Goal: Information Seeking & Learning: Learn about a topic

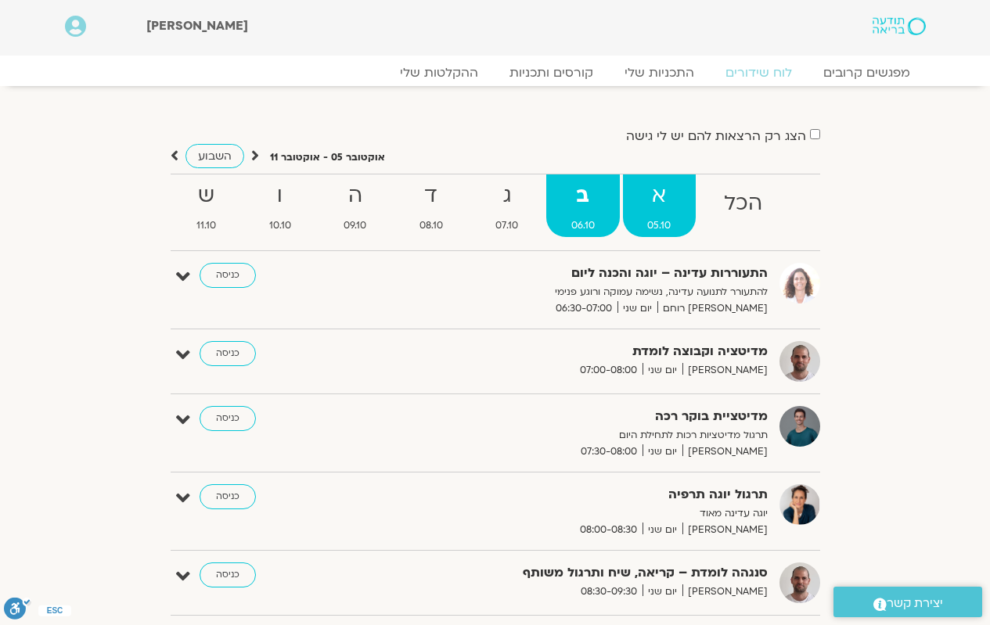
click at [679, 217] on span "05.10" at bounding box center [660, 225] width 74 height 16
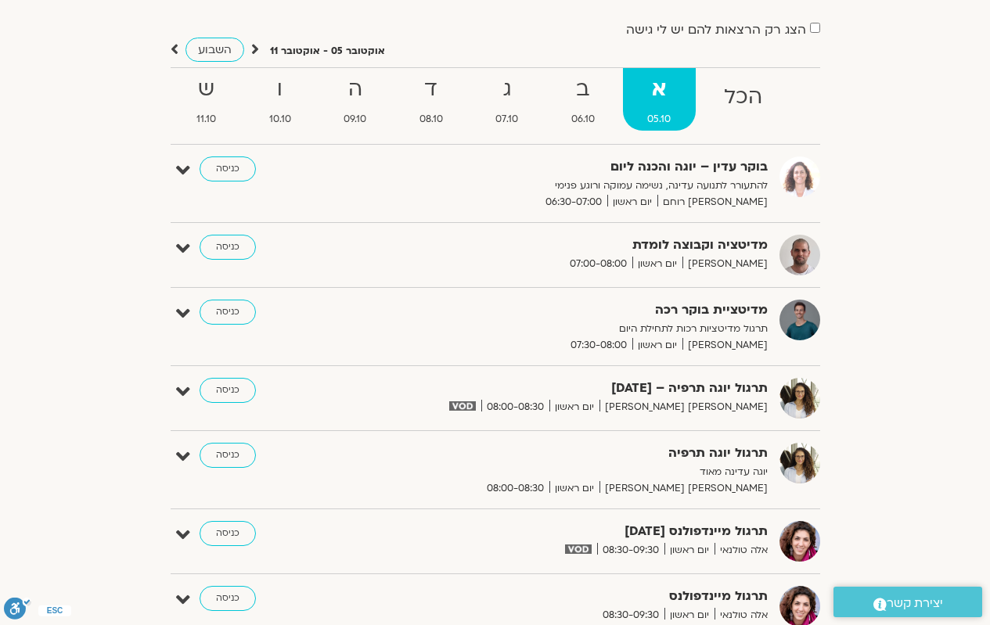
scroll to position [78, 0]
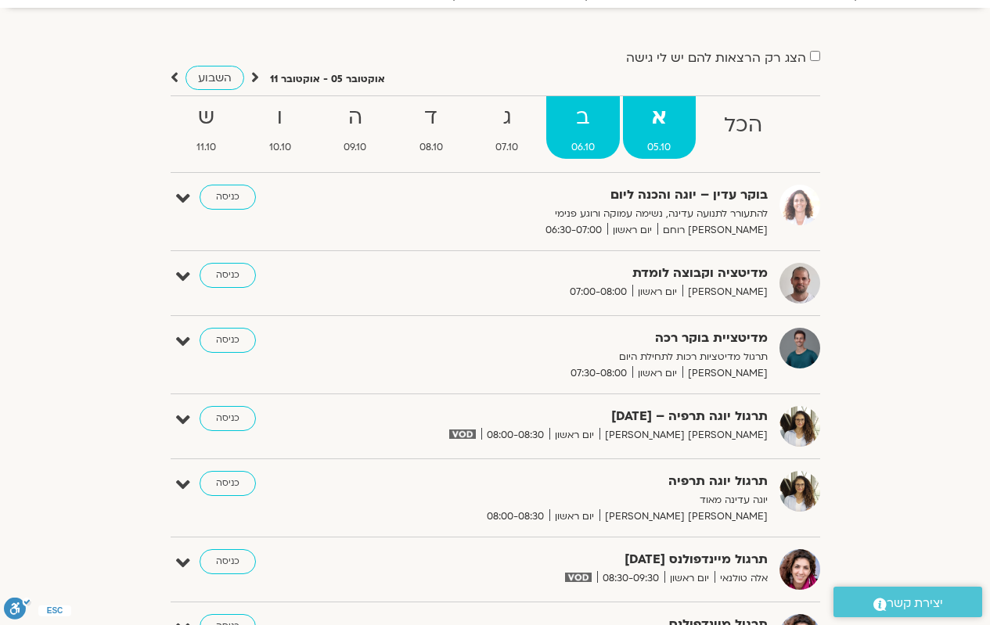
click at [588, 128] on strong "ב" at bounding box center [583, 117] width 74 height 35
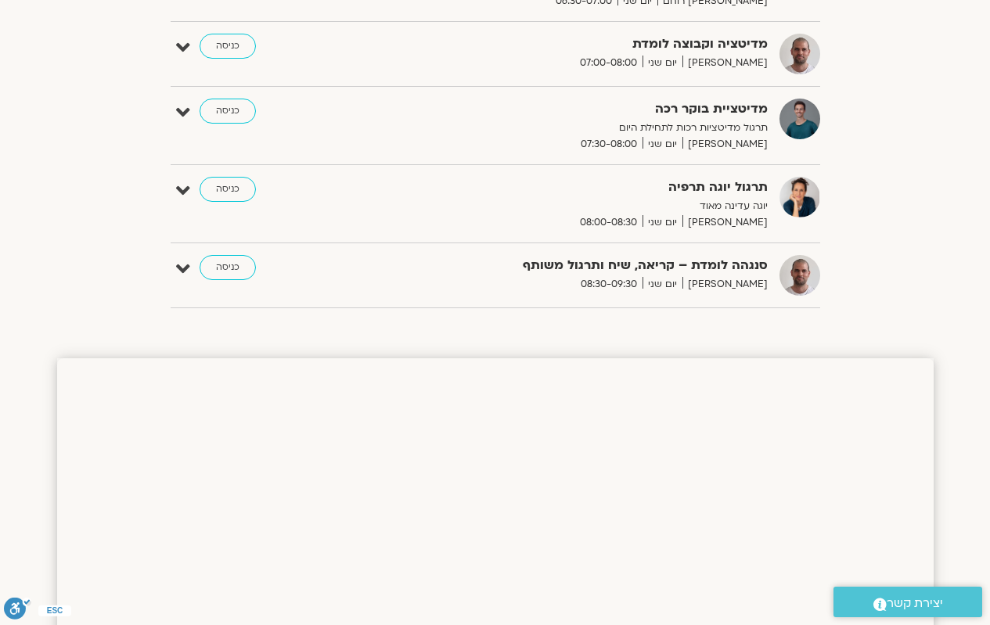
scroll to position [391, 0]
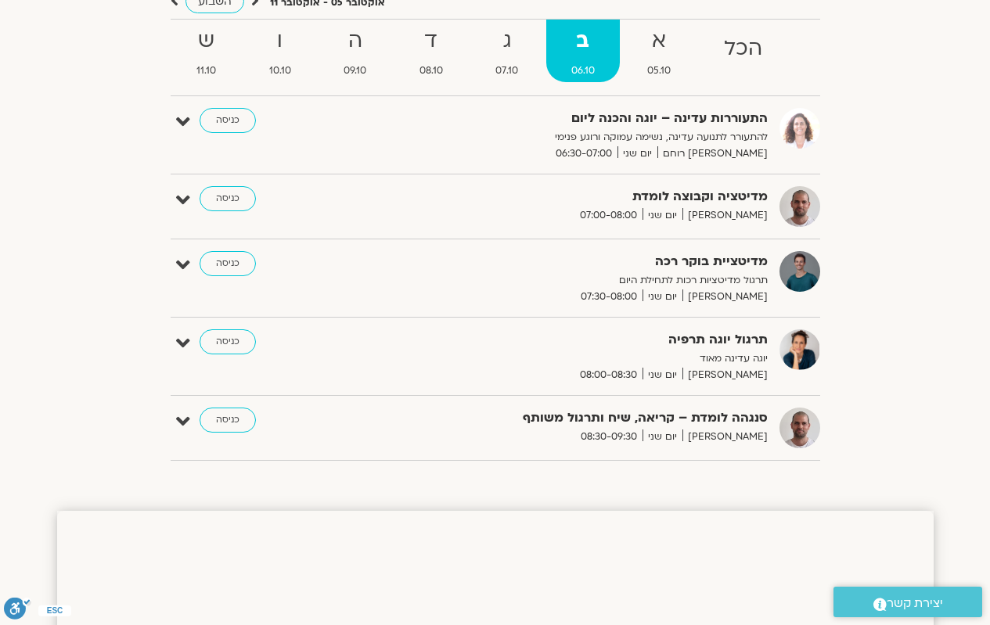
scroll to position [156, 0]
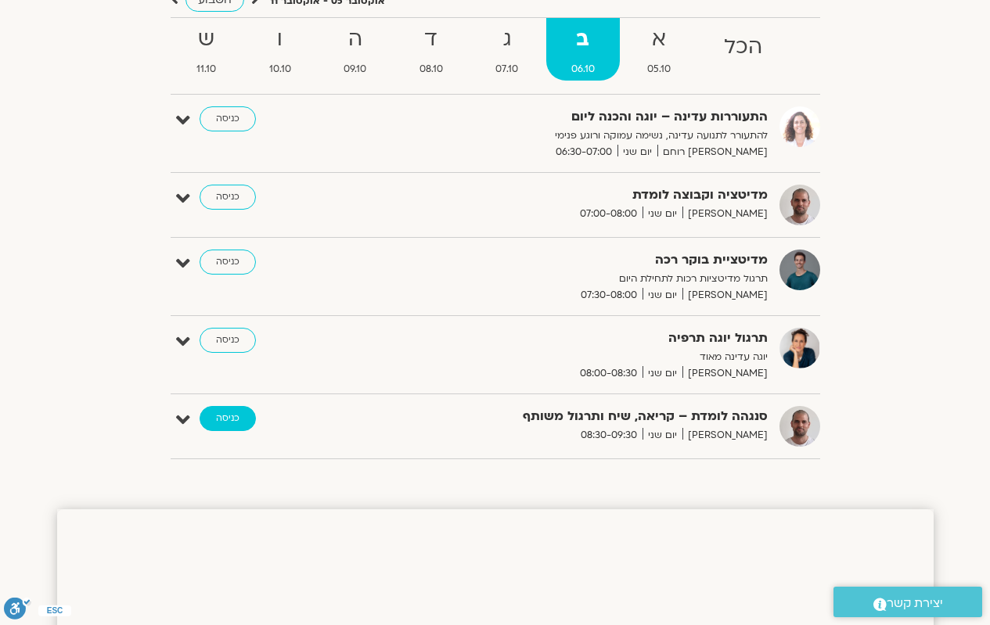
click at [232, 422] on link "כניסה" at bounding box center [227, 418] width 56 height 25
click at [361, 355] on div "תרגול יוגה תרפיה יוגה עדינה מאוד יעל אלנברג יום שני 08:00-08:30 כניסה" at bounding box center [507, 355] width 626 height 54
click at [628, 61] on span "05.10" at bounding box center [660, 69] width 74 height 16
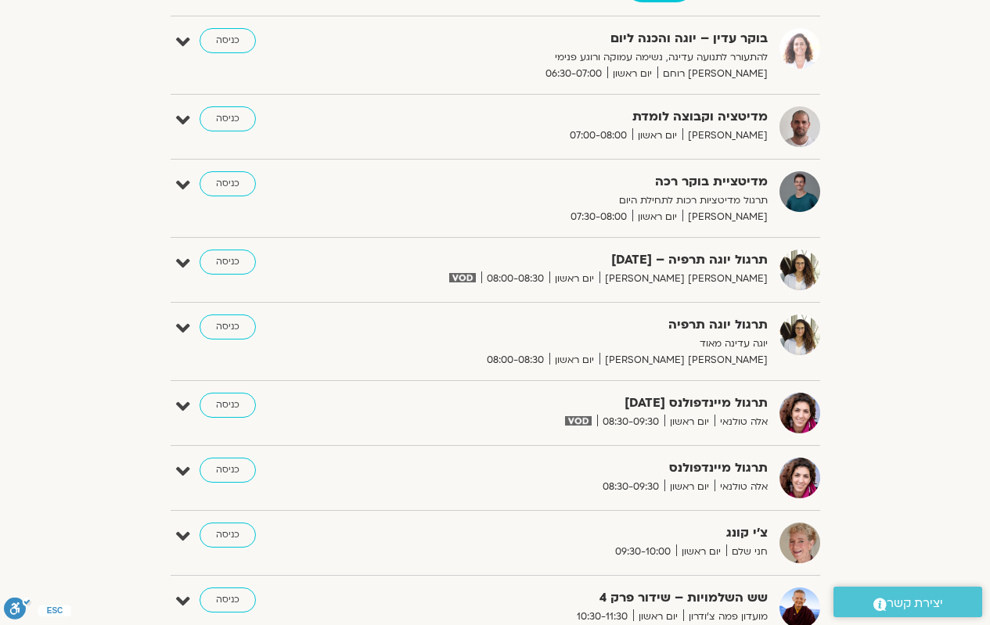
scroll to position [156, 0]
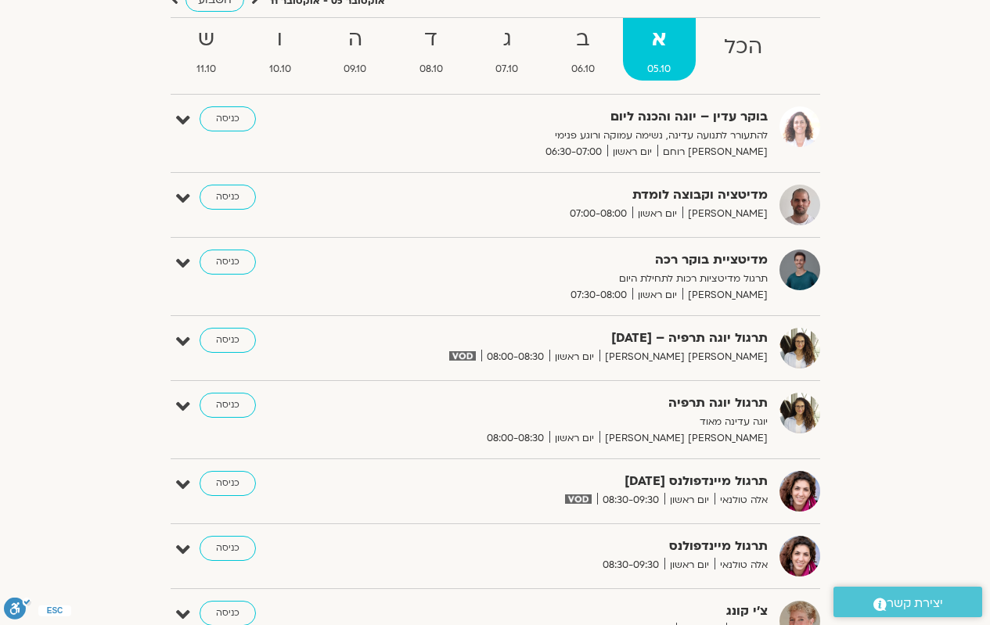
click at [500, 281] on p "תרגול מדיטציות רכות לתחילת היום" at bounding box center [575, 279] width 383 height 16
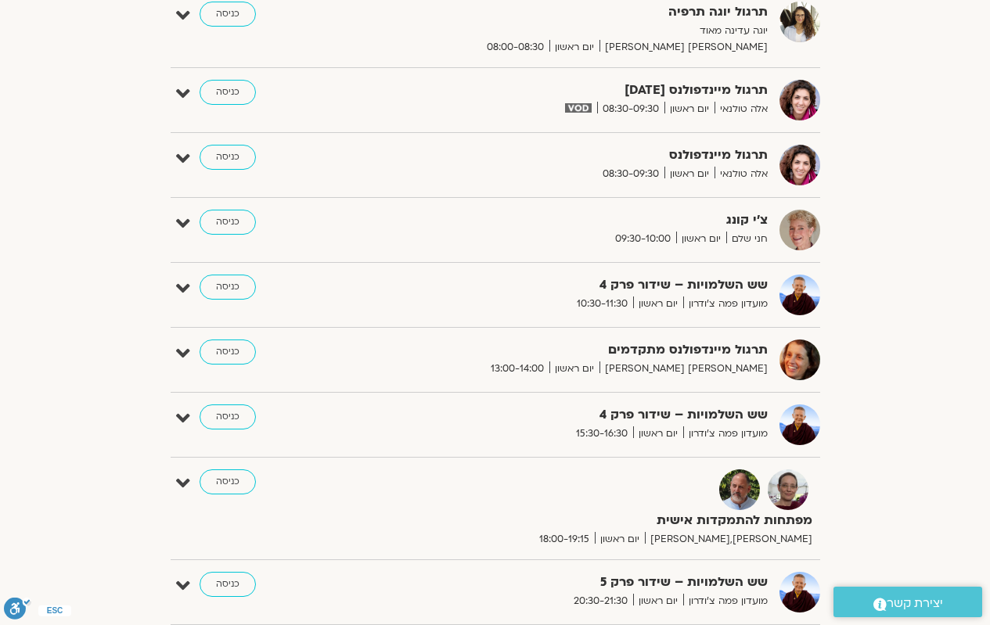
scroll to position [78, 0]
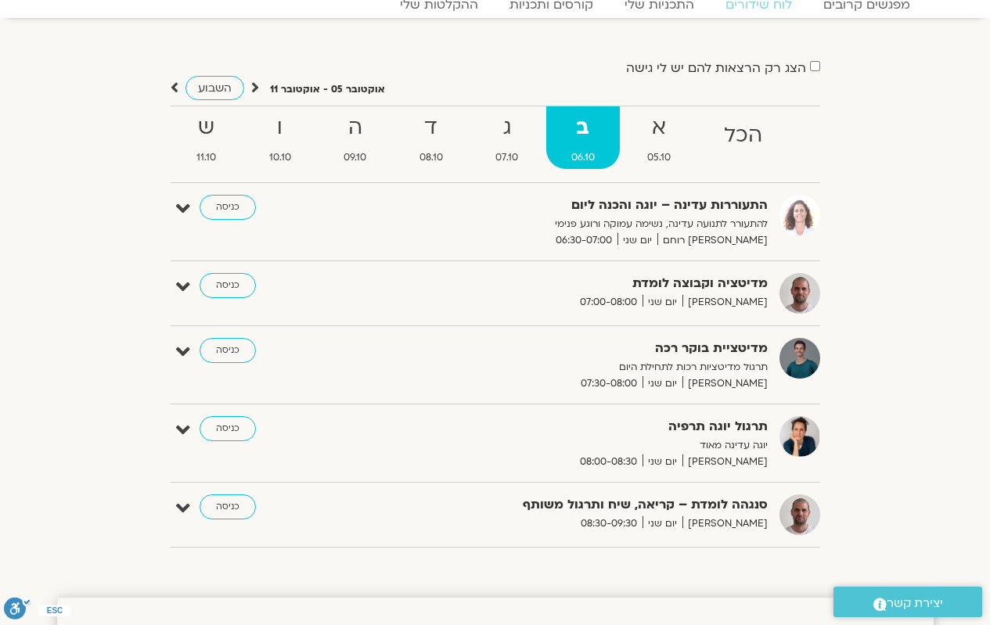
scroll to position [225, 0]
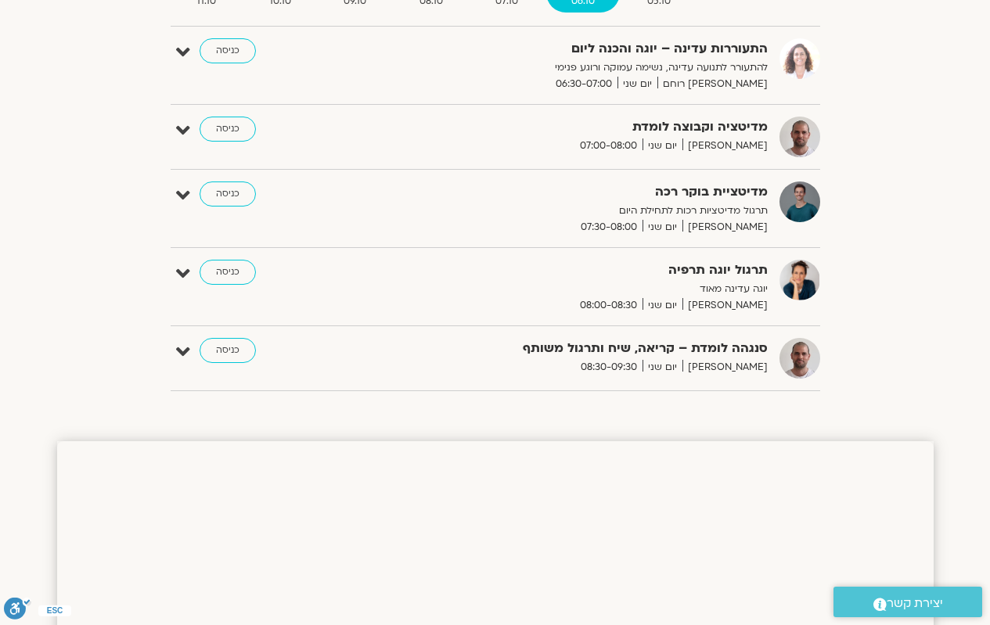
click at [289, 346] on div "סנגהה לומדת – קריאה, שיח ותרגול משותף [PERSON_NAME] יום שני 08:30-09:30 כניסה" at bounding box center [507, 358] width 626 height 41
drag, startPoint x: 337, startPoint y: 197, endPoint x: 342, endPoint y: 239, distance: 42.5
click at [342, 239] on div "מדיטציית בוקר רכה תרגול מדיטציות רכות לתחילת היום [PERSON_NAME] יום שני 07:30-0…" at bounding box center [495, 215] width 649 height 66
click at [105, 340] on div "הצג רק הרצאות להם יש [PERSON_NAME] גישה [DATE] - [DATE] השבוע להציג אירועים שפת…" at bounding box center [495, 152] width 876 height 502
click at [241, 371] on div "סנגהה לומדת – קריאה, שיח ותרגול משותף [PERSON_NAME] יום שני 08:30-09:30 כניסה" at bounding box center [507, 358] width 626 height 41
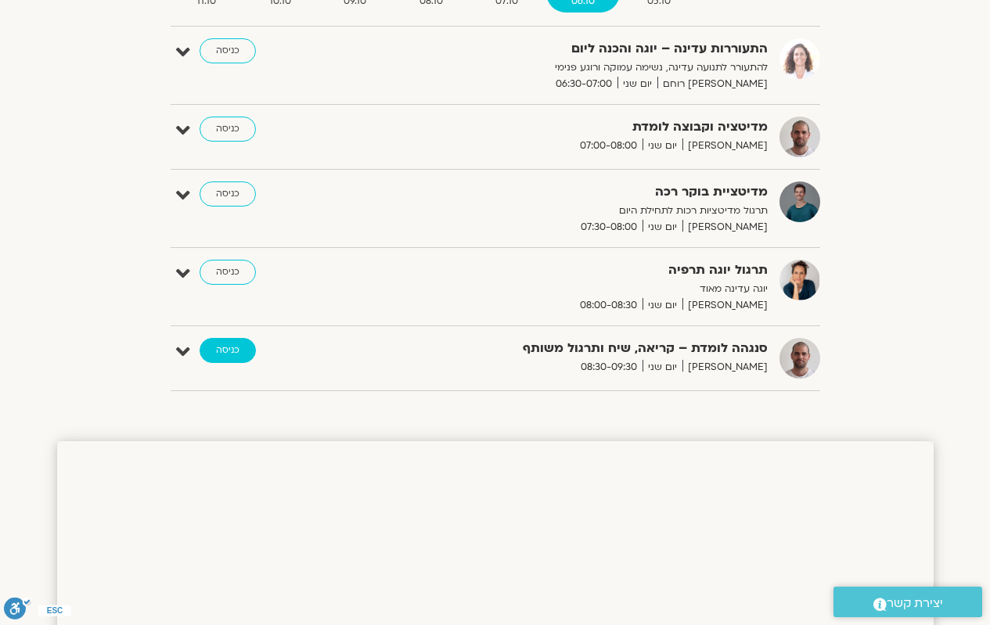
click at [218, 350] on link "כניסה" at bounding box center [227, 350] width 56 height 25
